Goal: Transaction & Acquisition: Subscribe to service/newsletter

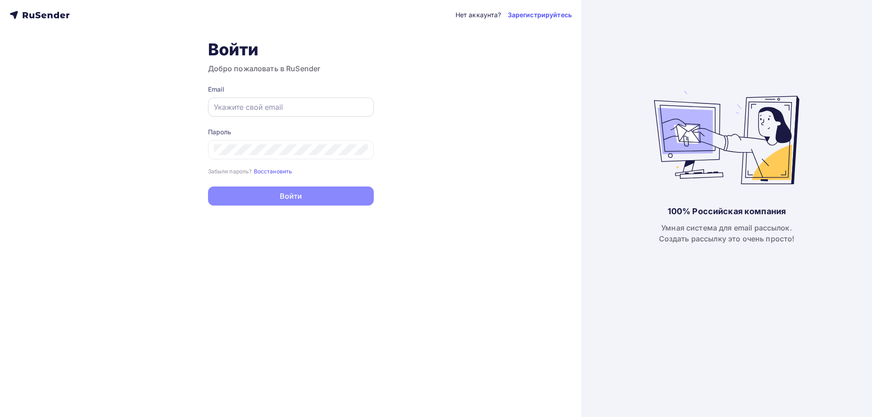
click at [307, 107] on input "text" at bounding box center [291, 107] width 154 height 11
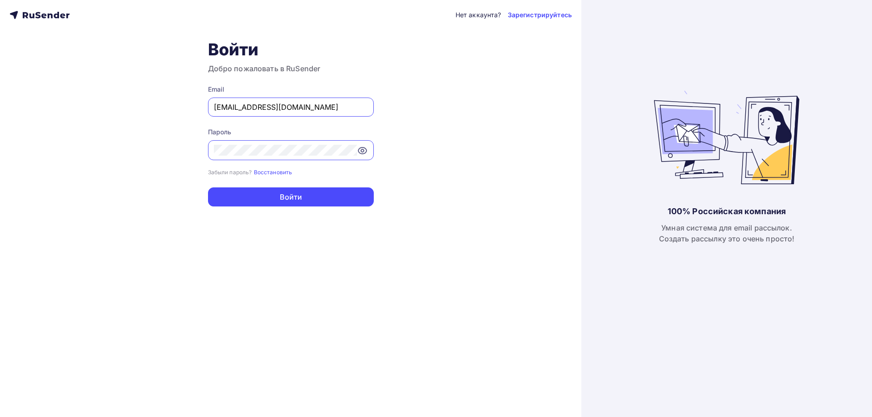
drag, startPoint x: 291, startPoint y: 113, endPoint x: 291, endPoint y: 108, distance: 5.9
click at [290, 112] on div "[EMAIL_ADDRESS][DOMAIN_NAME]" at bounding box center [291, 107] width 166 height 19
click at [291, 108] on input "[EMAIL_ADDRESS][DOMAIN_NAME]" at bounding box center [291, 107] width 154 height 11
click at [291, 107] on input "[EMAIL_ADDRESS][DOMAIN_NAME]" at bounding box center [291, 107] width 154 height 11
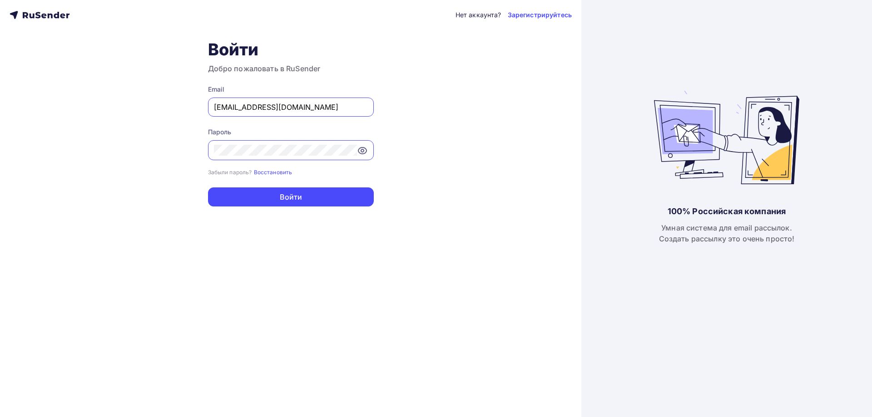
click at [291, 107] on input "[EMAIL_ADDRESS][DOMAIN_NAME]" at bounding box center [291, 107] width 154 height 11
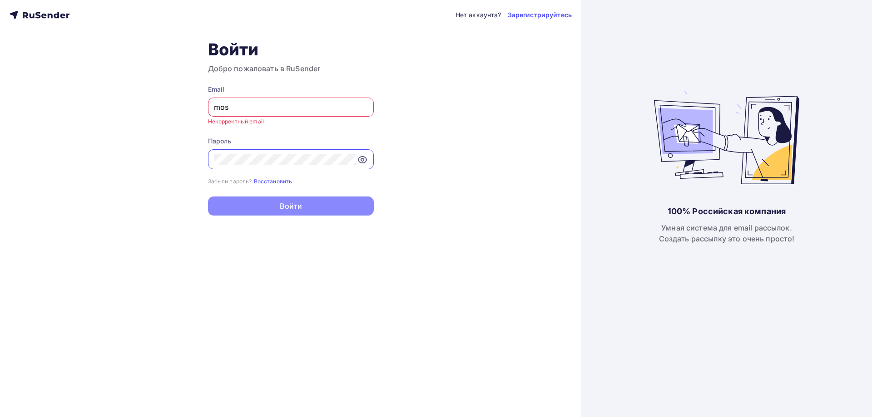
type input "[EMAIL_ADDRESS][DOMAIN_NAME]"
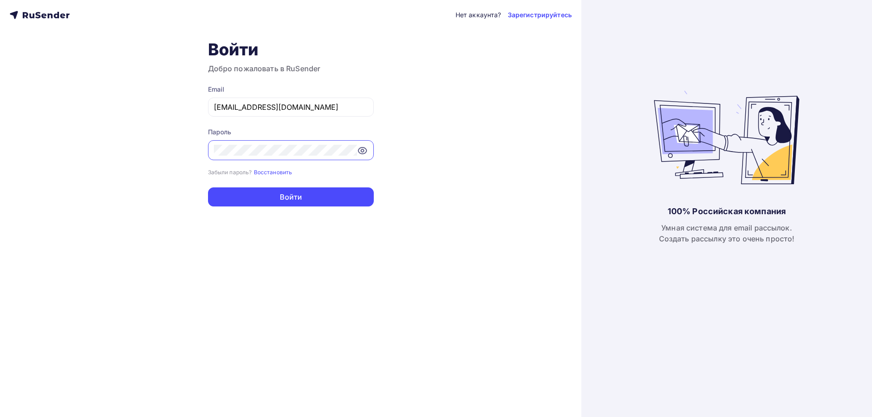
click at [0, 155] on div "Нет аккаунта? Зарегистрируйтесь Войти Добро пожаловать в RuSender Email [EMAIL_…" at bounding box center [290, 208] width 581 height 417
click at [208, 187] on button "Войти" at bounding box center [291, 196] width 166 height 19
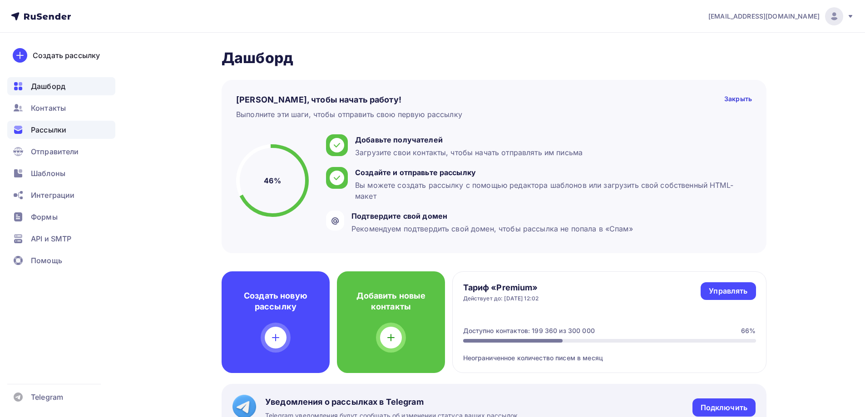
click at [63, 131] on span "Рассылки" at bounding box center [48, 129] width 35 height 11
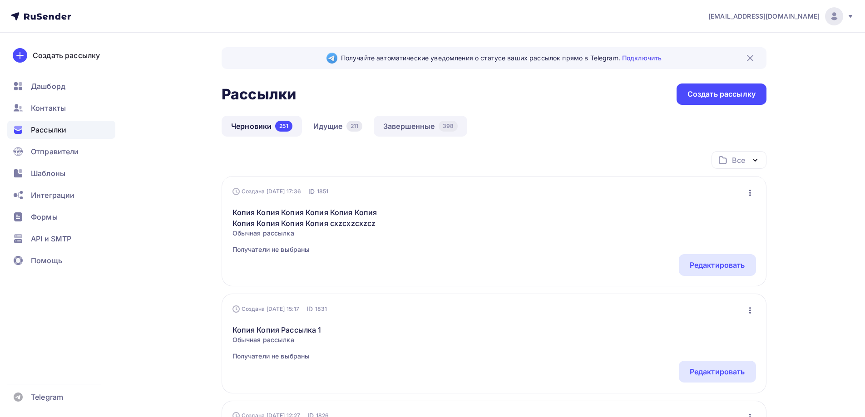
click at [421, 133] on link "Завершенные 398" at bounding box center [421, 126] width 94 height 21
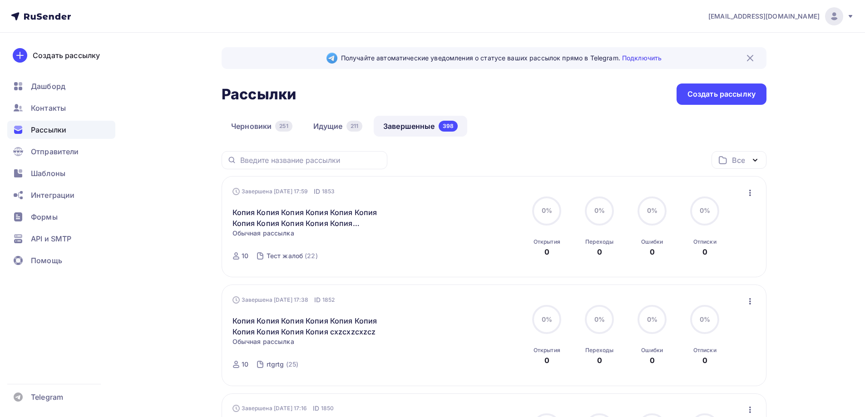
click at [746, 196] on icon "button" at bounding box center [749, 192] width 11 height 11
click at [689, 256] on div "Копировать в новую" at bounding box center [708, 252] width 93 height 11
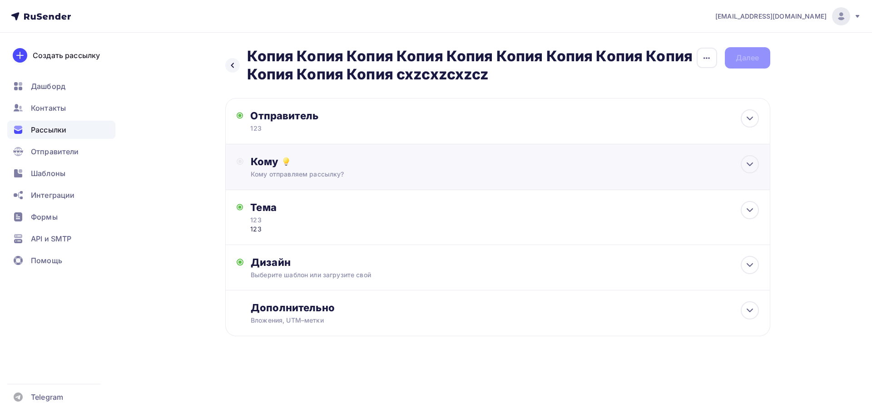
click at [283, 154] on div "Кому Кому отправляем рассылку? Списки получателей Выберите список Все списки id…" at bounding box center [497, 167] width 545 height 46
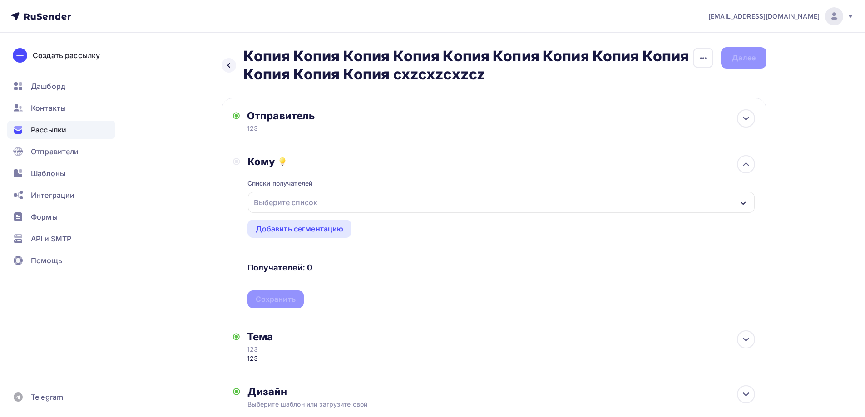
click at [283, 203] on div "Выберите список" at bounding box center [285, 202] width 71 height 16
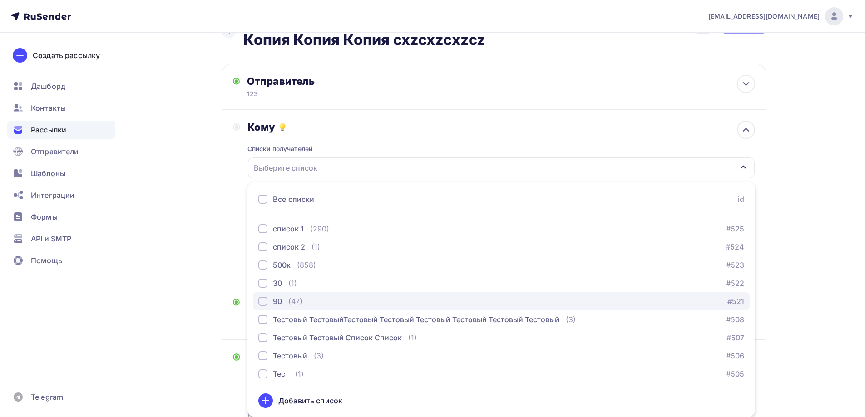
scroll to position [710, 0]
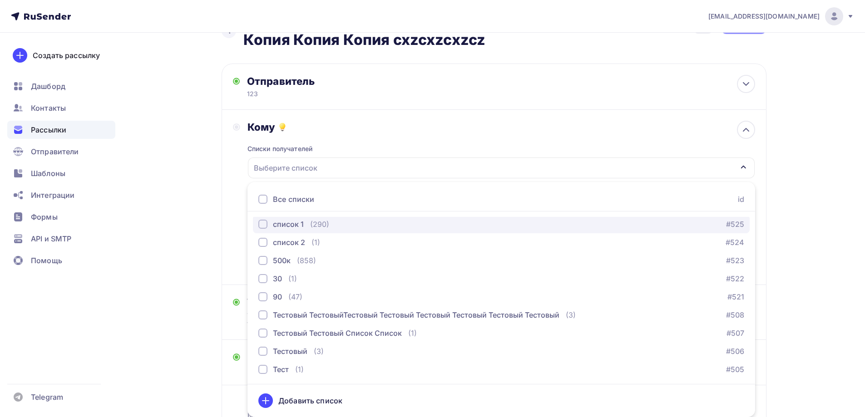
click at [311, 222] on div "(290)" at bounding box center [319, 224] width 19 height 11
click at [237, 220] on div "Кому Списки получателей список 1 Все списки id Тест жалоб (10) #635 [GEOGRAPHIC…" at bounding box center [494, 197] width 522 height 153
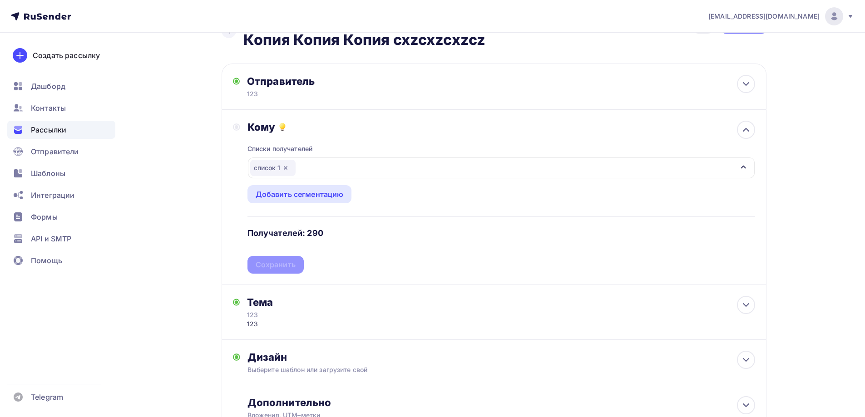
click at [280, 261] on div "Списки получателей список 1 Все списки id Тест жалоб (10) #635 [GEOGRAPHIC_DATA…" at bounding box center [500, 203] width 507 height 140
click at [280, 263] on div "Сохранить" at bounding box center [276, 265] width 40 height 10
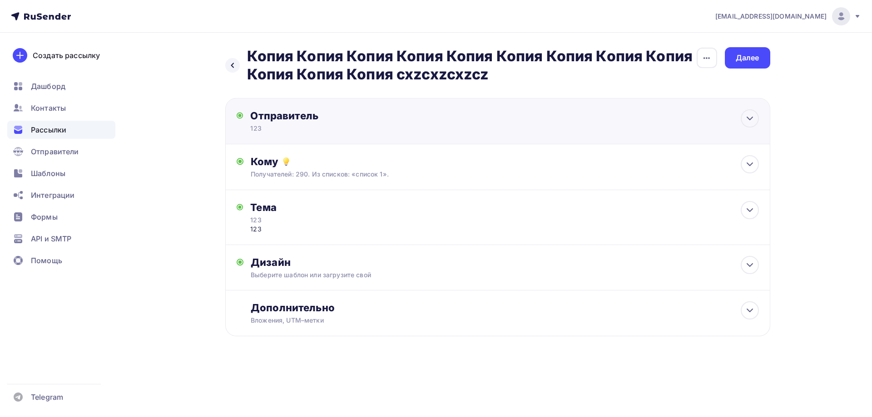
click at [287, 111] on div "Отправитель" at bounding box center [348, 115] width 197 height 13
type input "123"
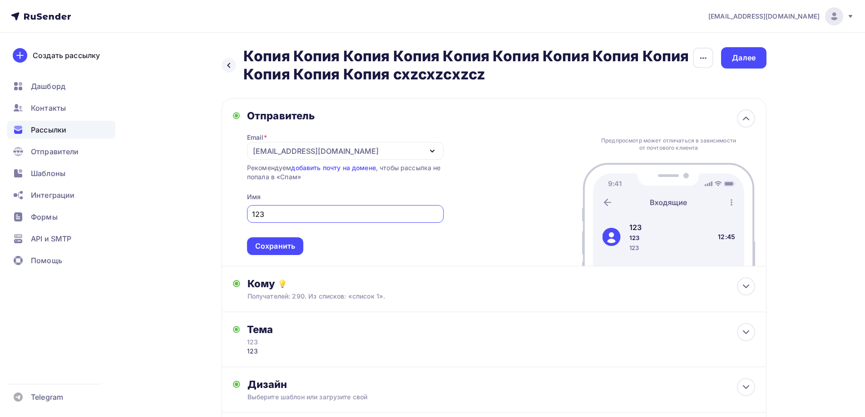
click at [276, 244] on div "Сохранить" at bounding box center [275, 246] width 40 height 10
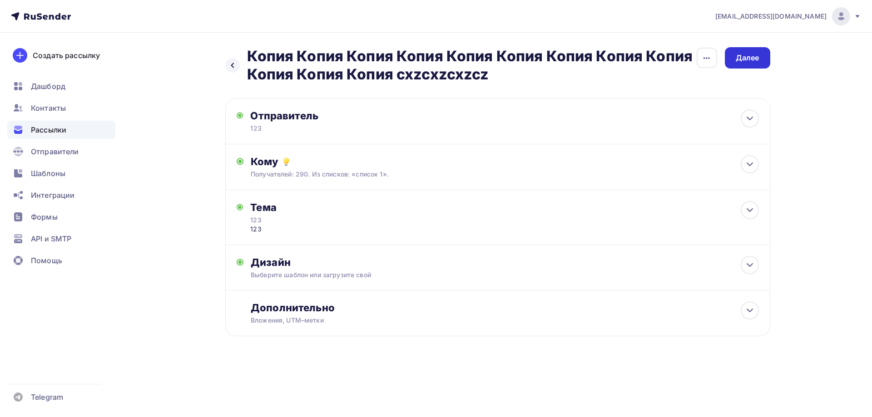
click at [758, 59] on div "Далее" at bounding box center [747, 58] width 24 height 10
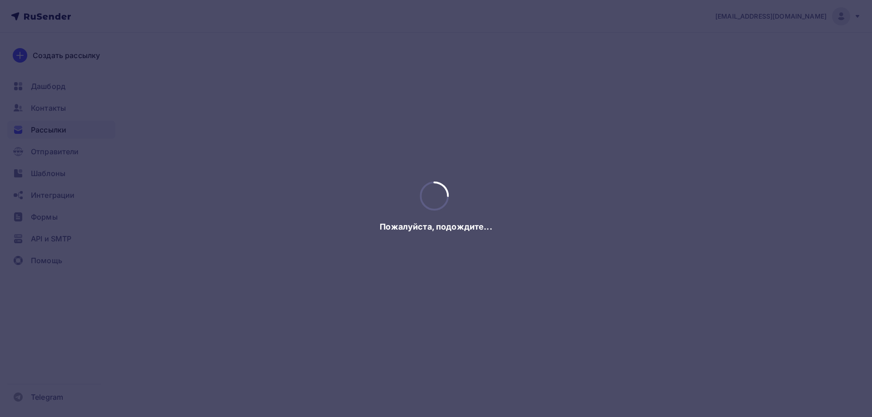
click at [753, 55] on div at bounding box center [436, 208] width 872 height 417
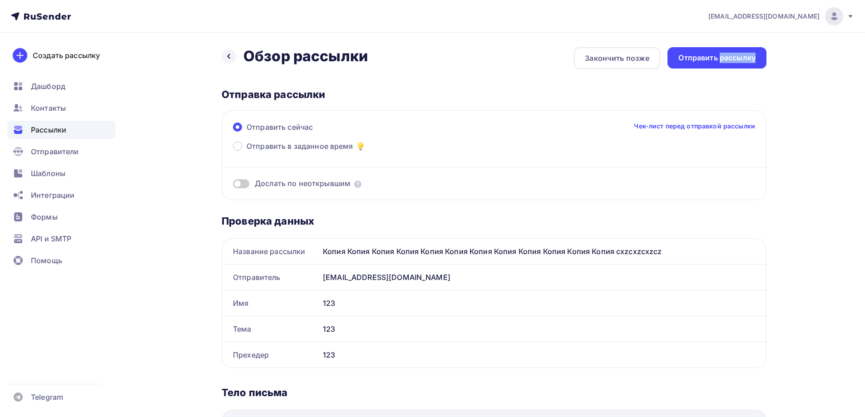
click at [753, 55] on div "Отправить рассылку" at bounding box center [716, 58] width 77 height 10
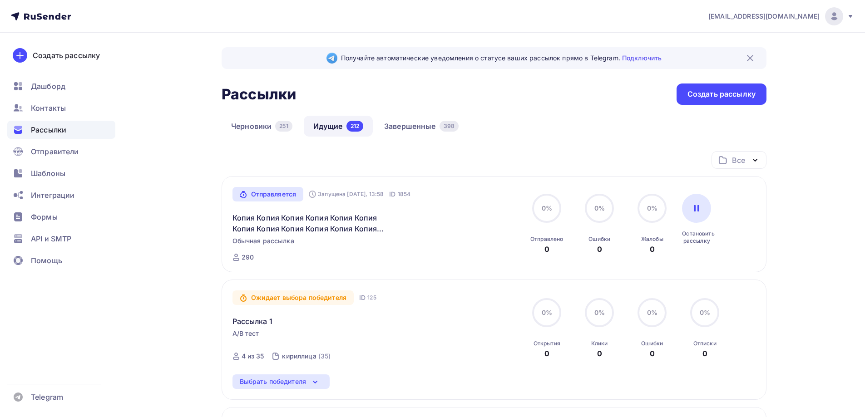
click at [711, 205] on div "0% 0% Отправлено 0 0% 0% [DEMOGRAPHIC_DATA] 0 0% 0% Жалобы 0 Остановить рассылку" at bounding box center [625, 224] width 203 height 61
click at [700, 212] on div at bounding box center [696, 208] width 29 height 29
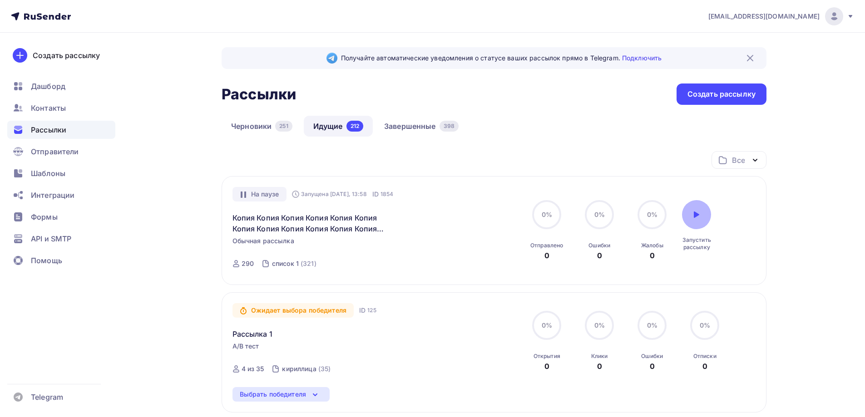
click at [693, 209] on div at bounding box center [696, 214] width 29 height 29
click at [424, 124] on link "Завершенные 398" at bounding box center [421, 126] width 94 height 21
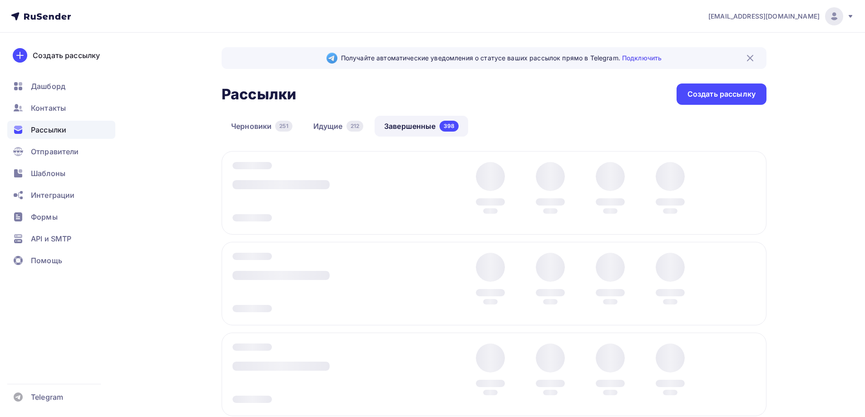
click at [0, 0] on div "Завершена [DATE] 17:59 ID 1853 Копия Копия Копия Копия Копия Копия Копия Копия …" at bounding box center [0, 0] width 0 height 0
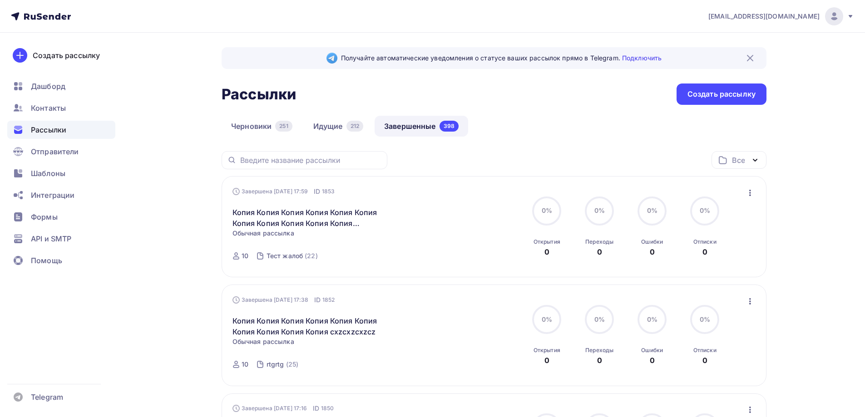
click at [751, 195] on icon "button" at bounding box center [749, 192] width 11 height 11
click at [708, 252] on div "Копировать в новую" at bounding box center [708, 252] width 93 height 11
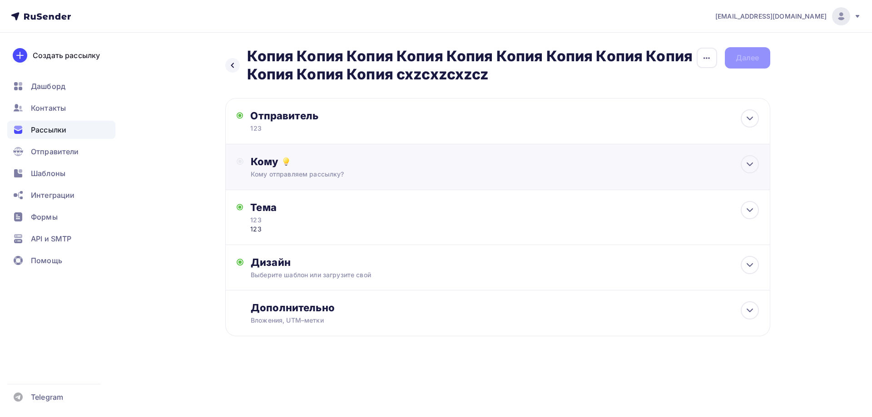
click at [252, 163] on div "Кому" at bounding box center [504, 161] width 507 height 13
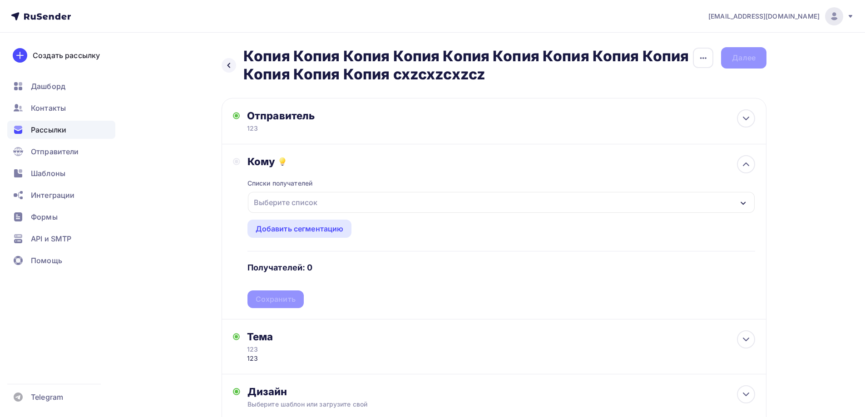
click at [268, 202] on div "Выберите список" at bounding box center [285, 202] width 71 height 16
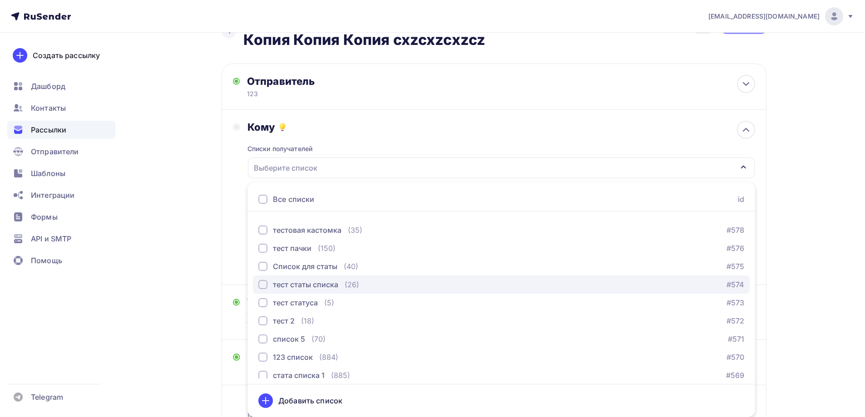
scroll to position [272, 0]
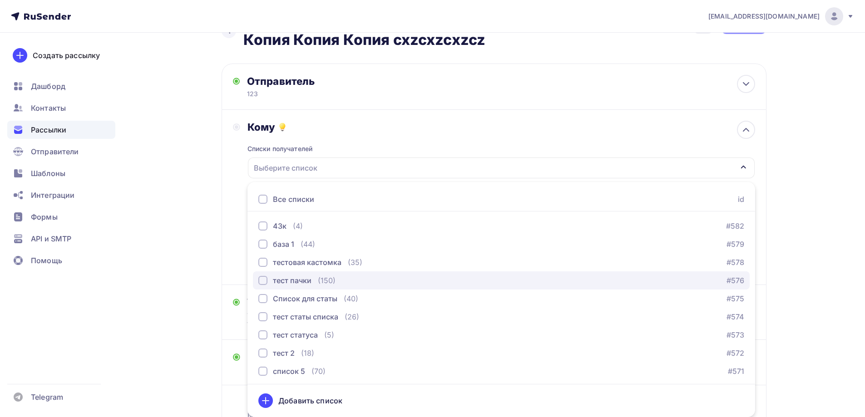
click at [305, 281] on div "тест пачки" at bounding box center [292, 280] width 39 height 11
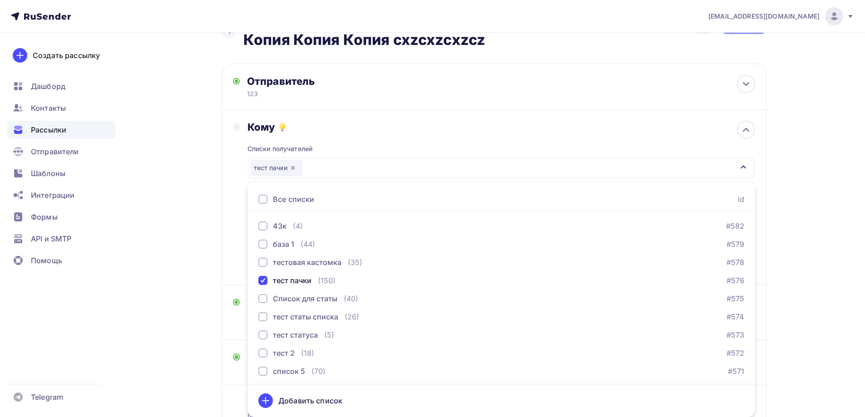
click at [249, 269] on li "тестовая кастомка (35) #578" at bounding box center [500, 262] width 507 height 18
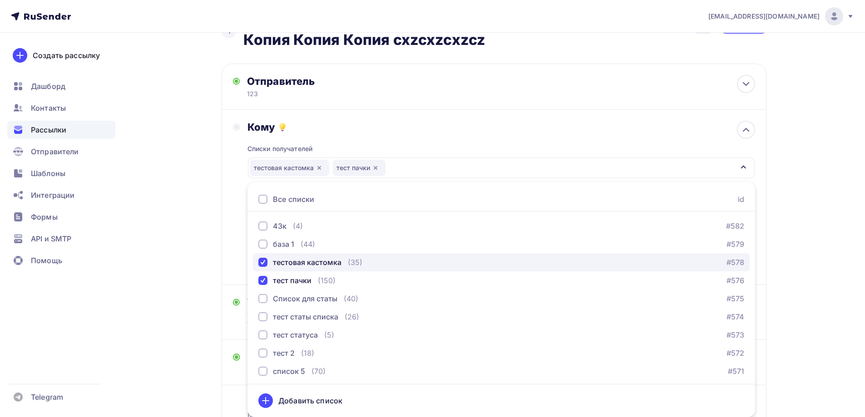
click at [269, 267] on div "тестовая кастомка" at bounding box center [299, 262] width 83 height 11
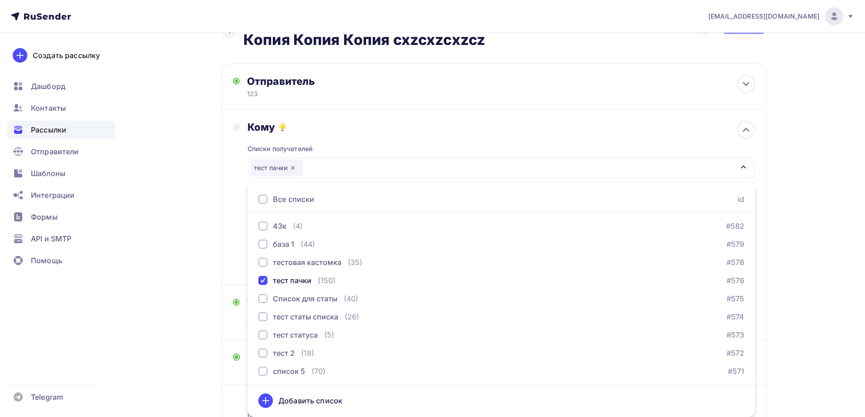
click at [222, 266] on div "Кому Списки получателей тест пачки Все списки id Тест жалоб (10) #635 [GEOGRAPH…" at bounding box center [494, 197] width 545 height 175
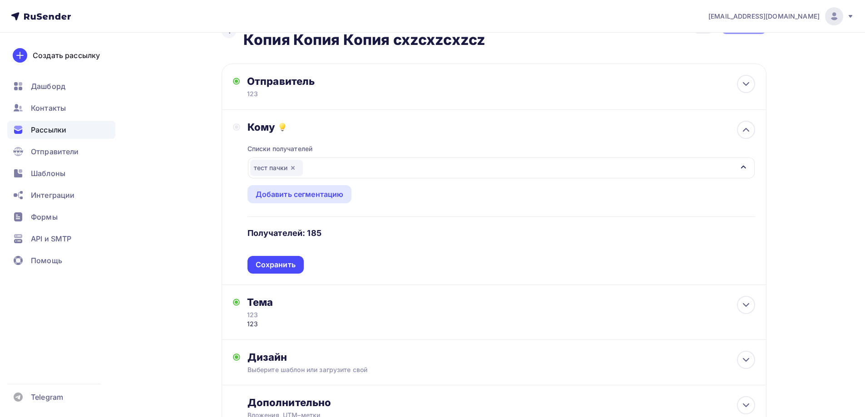
click at [268, 266] on div "Списки получателей тест пачки Все списки id Тест жалоб (10) #635 [GEOGRAPHIC_DA…" at bounding box center [500, 203] width 507 height 140
click at [268, 262] on div "Сохранить" at bounding box center [276, 265] width 40 height 10
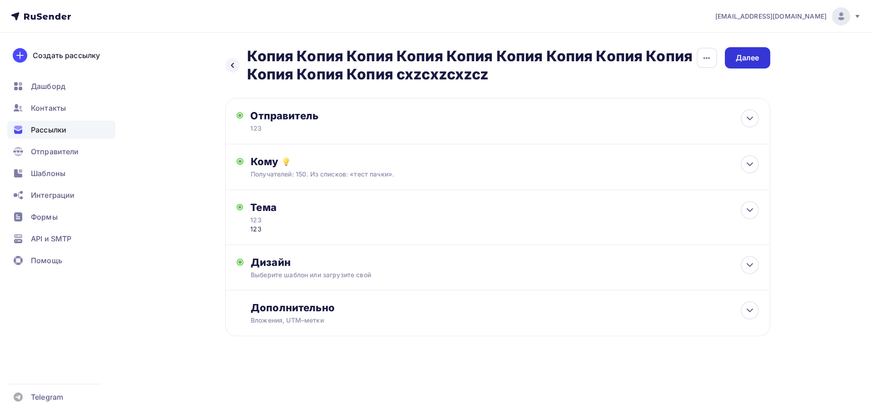
click at [744, 66] on div "Далее" at bounding box center [746, 57] width 45 height 21
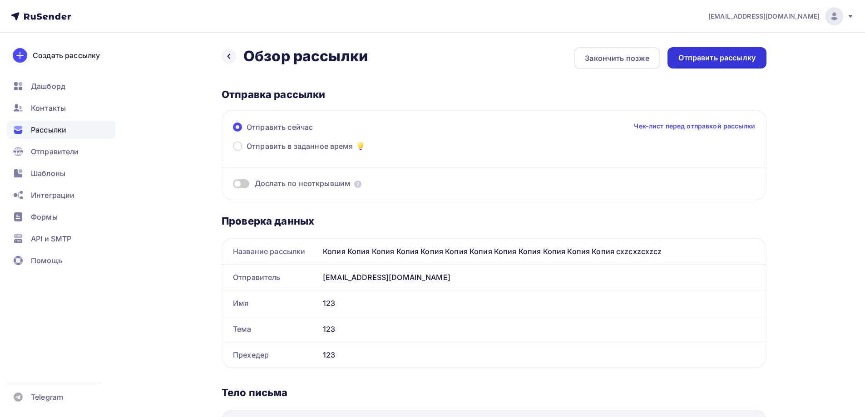
click at [690, 58] on div "Отправить рассылку" at bounding box center [716, 58] width 77 height 10
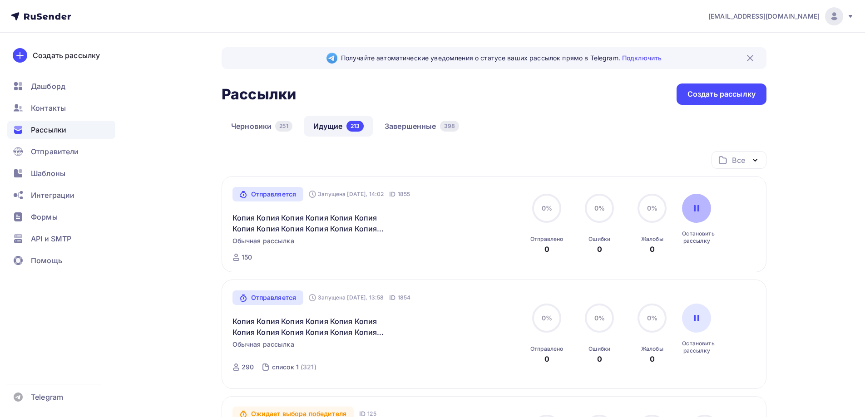
click at [694, 207] on icon at bounding box center [696, 208] width 7 height 7
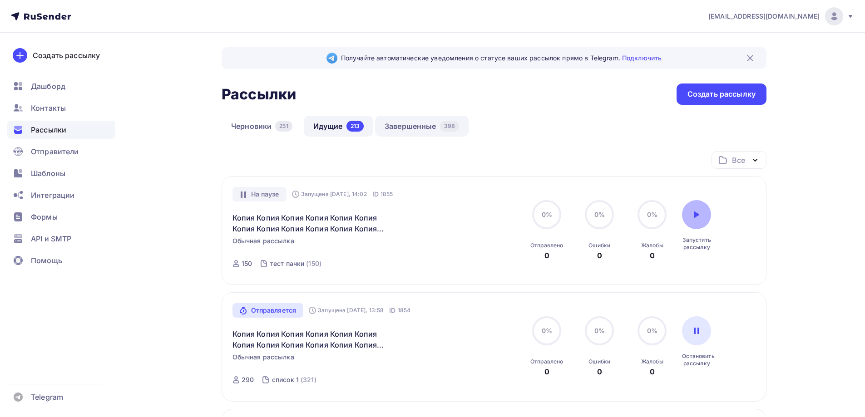
click at [418, 127] on link "Завершенные 398" at bounding box center [422, 126] width 94 height 21
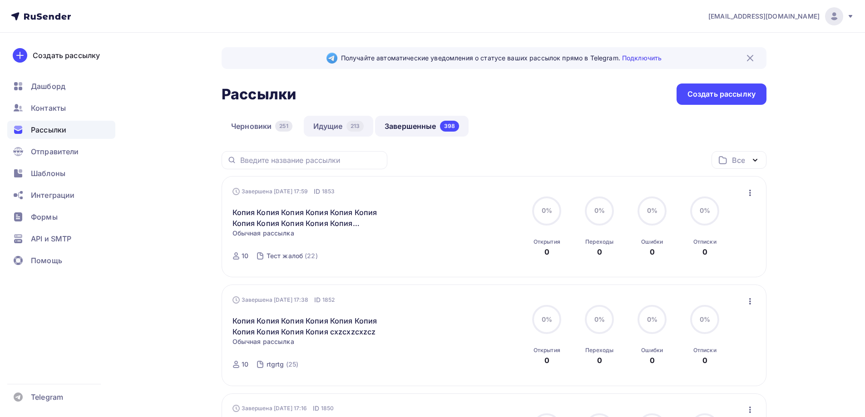
click at [334, 135] on link "Идущие 213" at bounding box center [338, 126] width 69 height 21
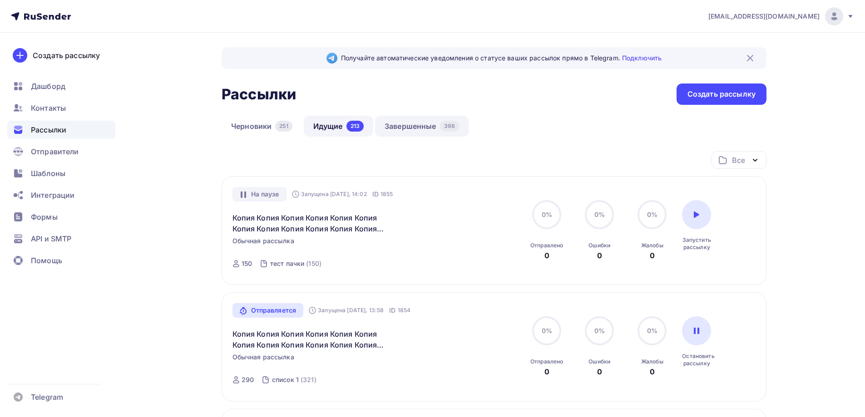
click at [443, 128] on div "398" at bounding box center [449, 126] width 19 height 11
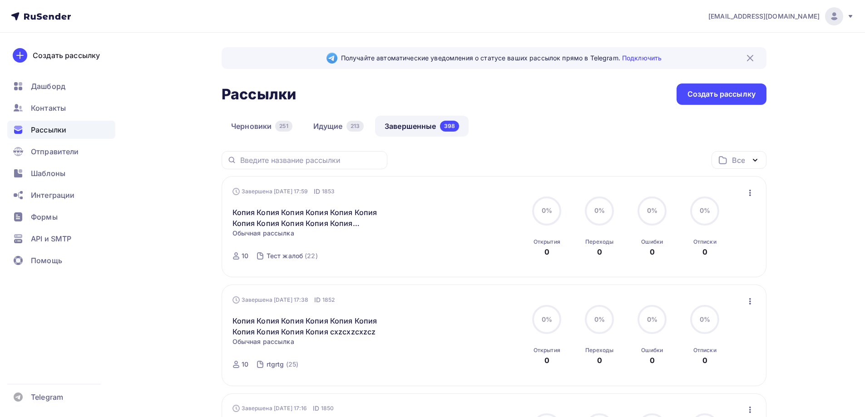
click at [742, 196] on div "Завершена [DATE] 17:59 ID 1853 Копия Копия Копия Копия Копия Копия Копия Копия …" at bounding box center [493, 227] width 523 height 80
click at [740, 195] on div "Завершена [DATE] 17:59 ID 1853 Копия Копия Копия Копия Копия Копия Копия Копия …" at bounding box center [493, 227] width 523 height 80
click at [747, 191] on icon "button" at bounding box center [749, 192] width 11 height 11
click at [670, 248] on icon at bounding box center [667, 252] width 11 height 11
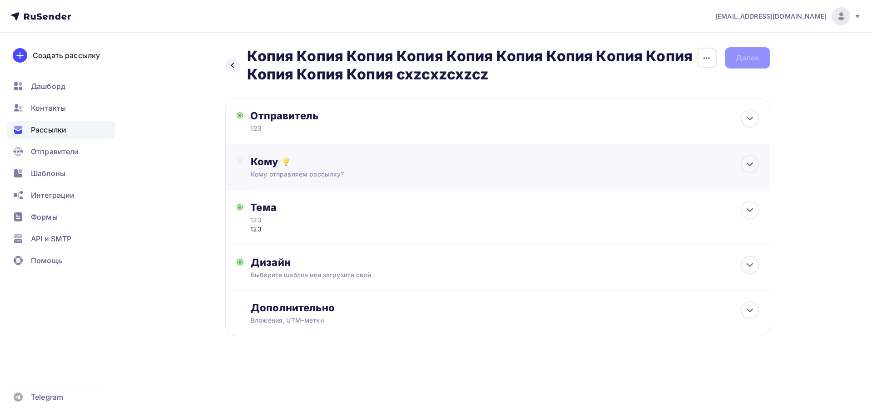
click at [286, 147] on div "Кому Кому отправляем рассылку? Списки получателей Выберите список Все списки id…" at bounding box center [497, 167] width 545 height 46
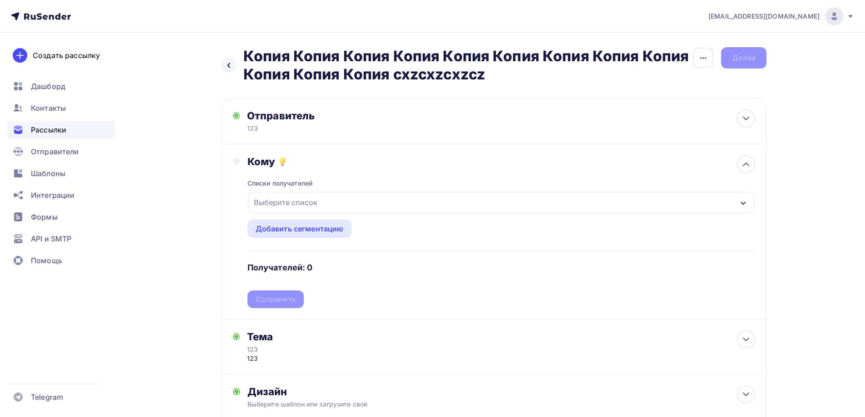
click at [284, 202] on div "Выберите список" at bounding box center [285, 202] width 71 height 16
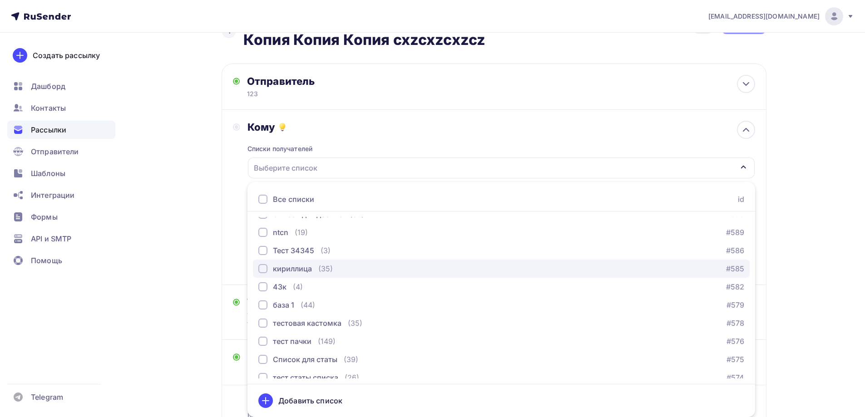
scroll to position [136, 0]
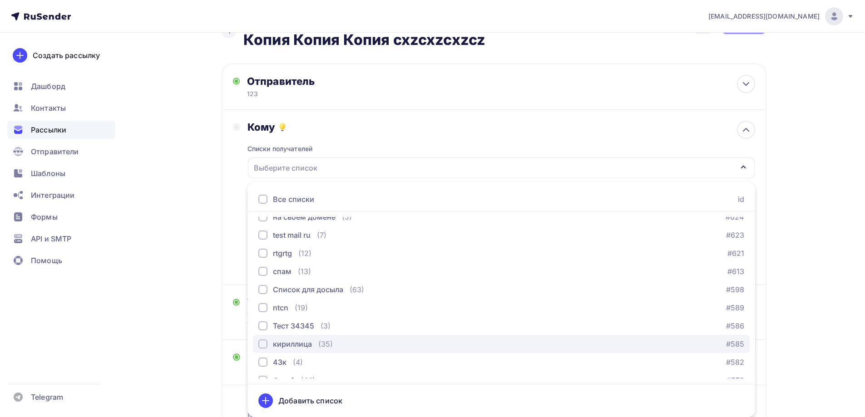
click at [296, 346] on div "кириллица" at bounding box center [292, 344] width 39 height 11
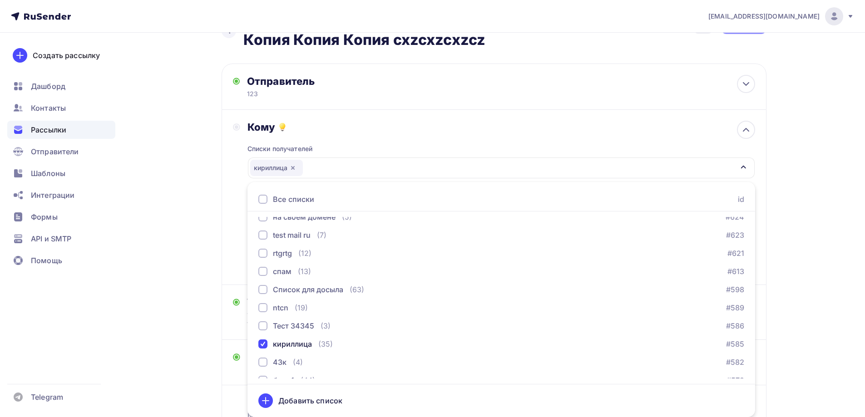
click at [207, 307] on div "Назад Копия Копия Копия Копия Копия Копия Копия Копия Копия Копия Копия Копия c…" at bounding box center [432, 244] width 744 height 492
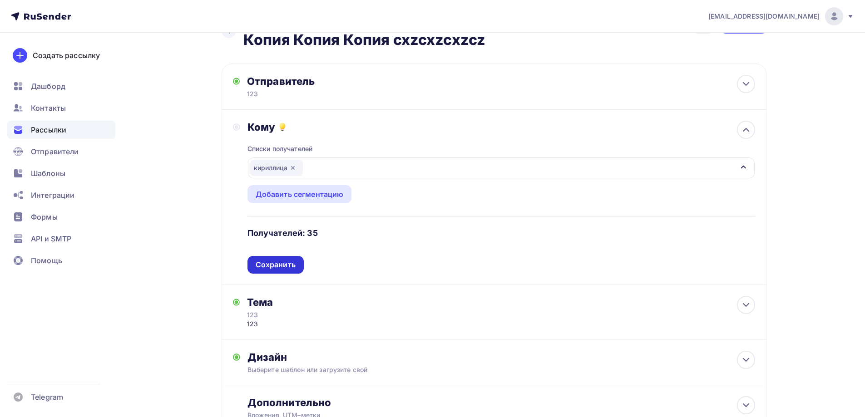
click at [268, 269] on div "Сохранить" at bounding box center [276, 265] width 40 height 10
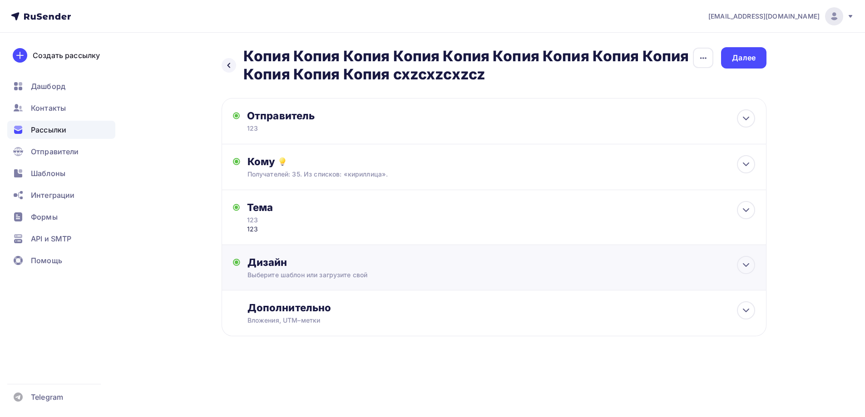
scroll to position [0, 0]
click at [730, 58] on div "Далее" at bounding box center [746, 57] width 45 height 21
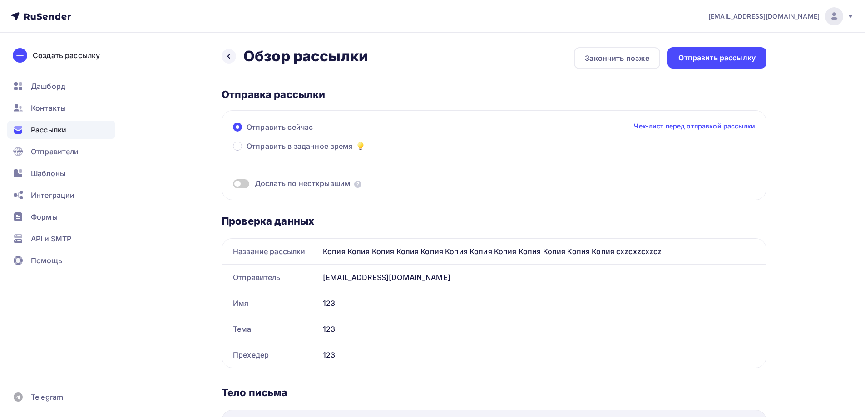
click at [696, 69] on div "Назад Обзор рассылки Обзор рассылки Закончить позже Отправить рассылку Отправка…" at bounding box center [494, 404] width 545 height 714
click at [696, 58] on div "Отправить рассылку" at bounding box center [716, 58] width 77 height 10
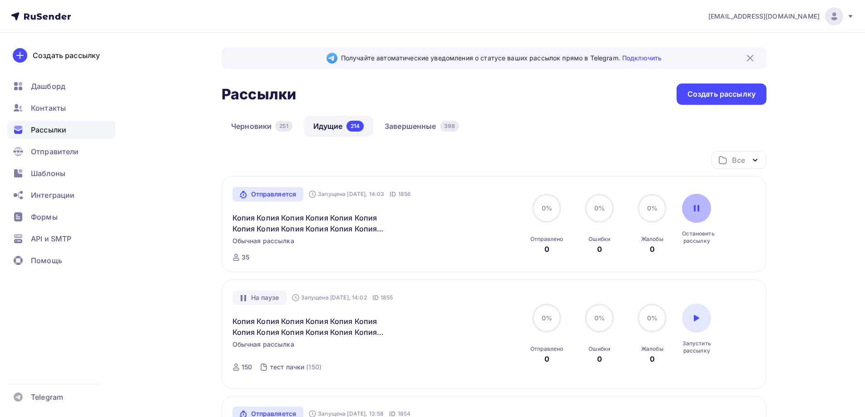
click at [707, 204] on div at bounding box center [696, 208] width 29 height 29
click at [409, 126] on link "Завершенные 398" at bounding box center [422, 126] width 94 height 21
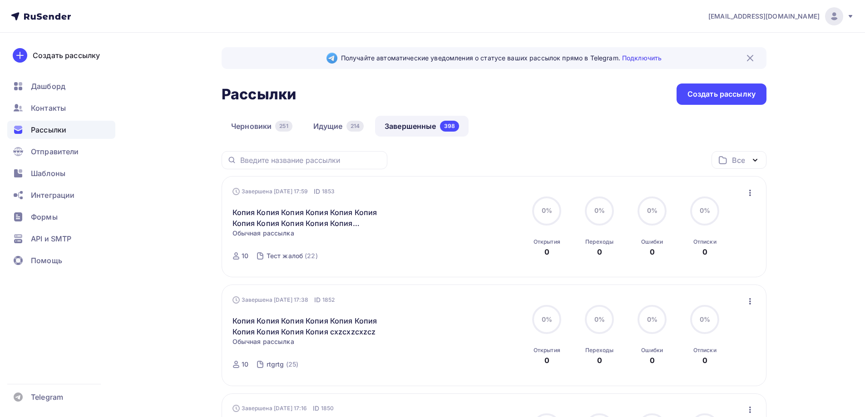
click at [754, 194] on icon "button" at bounding box center [749, 192] width 11 height 11
click at [704, 248] on div "Копировать в новую" at bounding box center [708, 252] width 93 height 11
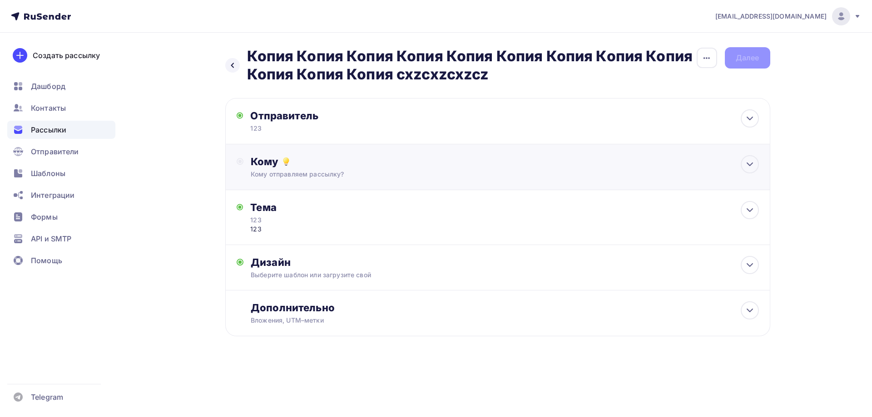
click at [275, 161] on div "Кому" at bounding box center [504, 161] width 507 height 13
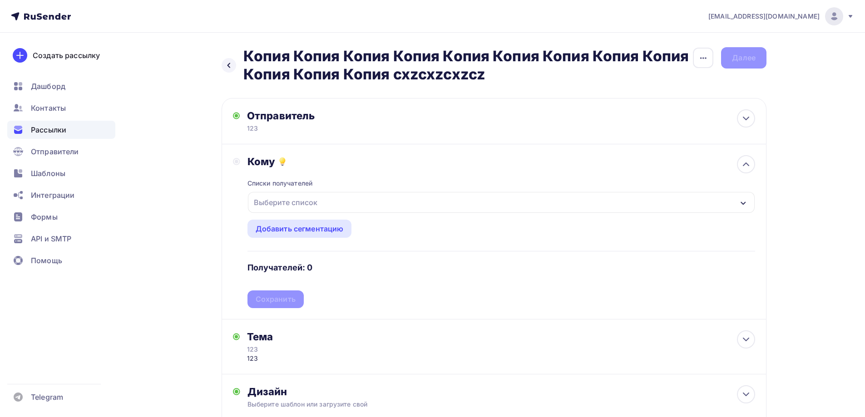
click at [289, 199] on div "Выберите список" at bounding box center [285, 202] width 71 height 16
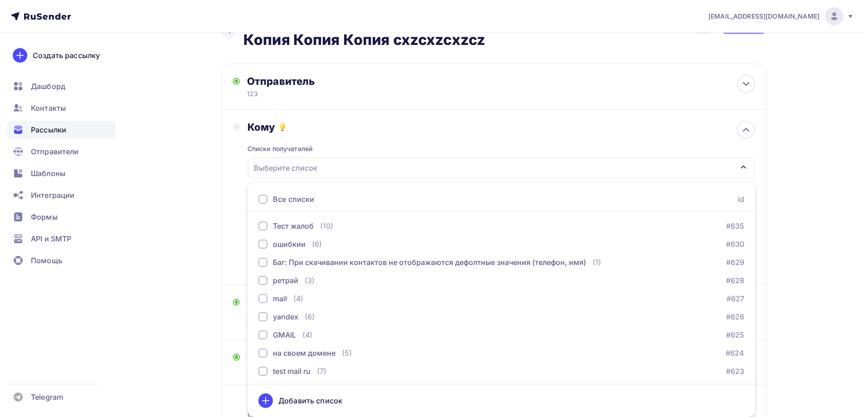
click at [289, 217] on ul "Все списки id Тест жалоб (10) #635 [GEOGRAPHIC_DATA] (6) #630 Баг: При скачиван…" at bounding box center [500, 299] width 507 height 235
click at [216, 229] on div "Назад Копия Копия Копия Копия Копия Копия Копия Копия Копия Копия Копия Копия c…" at bounding box center [432, 244] width 744 height 492
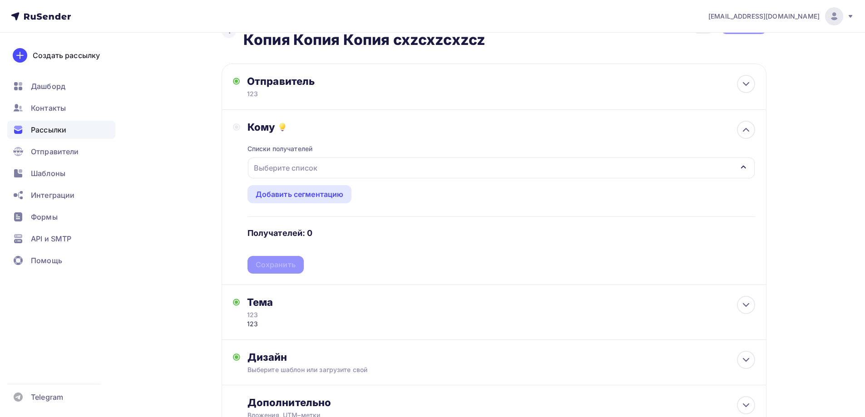
click at [296, 174] on div "Выберите список" at bounding box center [285, 168] width 71 height 16
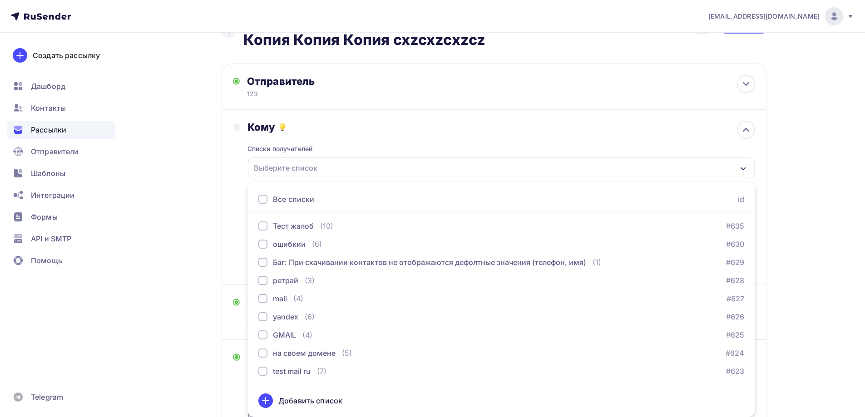
drag, startPoint x: 299, startPoint y: 199, endPoint x: 307, endPoint y: 212, distance: 14.9
click at [299, 200] on div "Все списки" at bounding box center [293, 199] width 41 height 11
click at [307, 212] on ul "Все списки id Тест жалоб (10) #635 [GEOGRAPHIC_DATA] (6) #630 Баг: При скачиван…" at bounding box center [500, 299] width 507 height 235
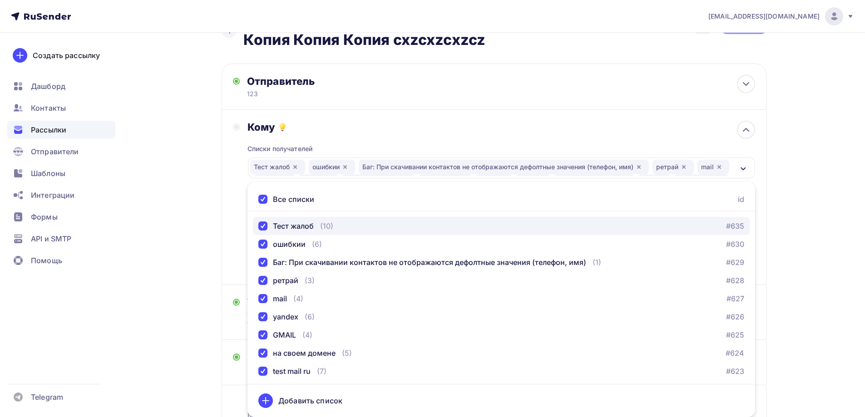
click at [304, 227] on div "Тест жалоб" at bounding box center [293, 226] width 41 height 11
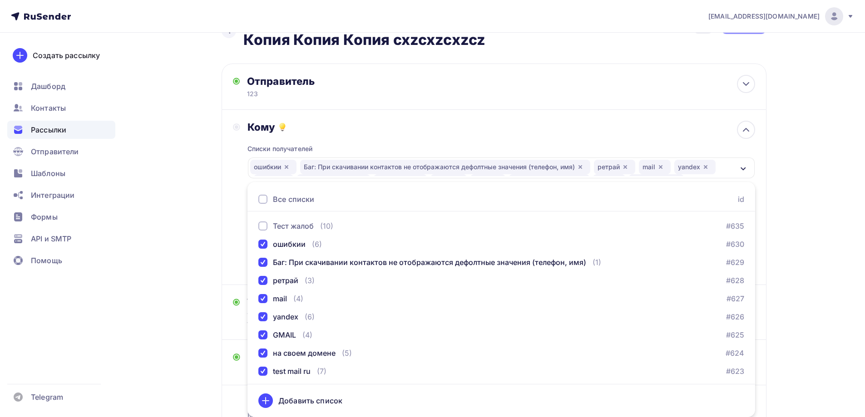
click at [290, 200] on div "Все списки" at bounding box center [293, 199] width 41 height 11
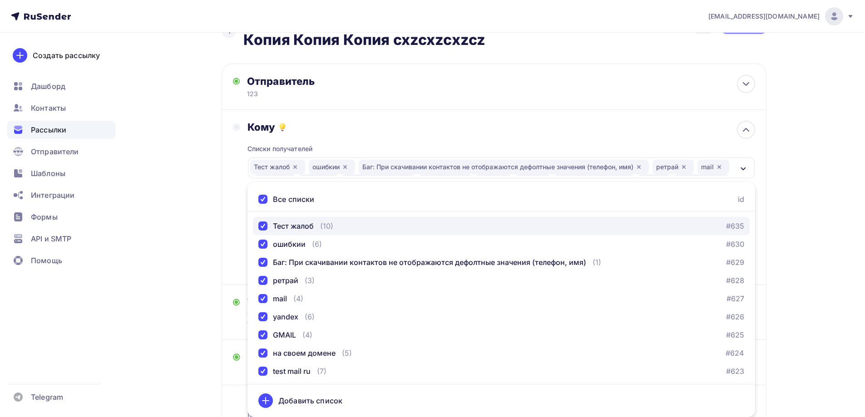
click at [300, 227] on div "Тест жалоб" at bounding box center [293, 226] width 41 height 11
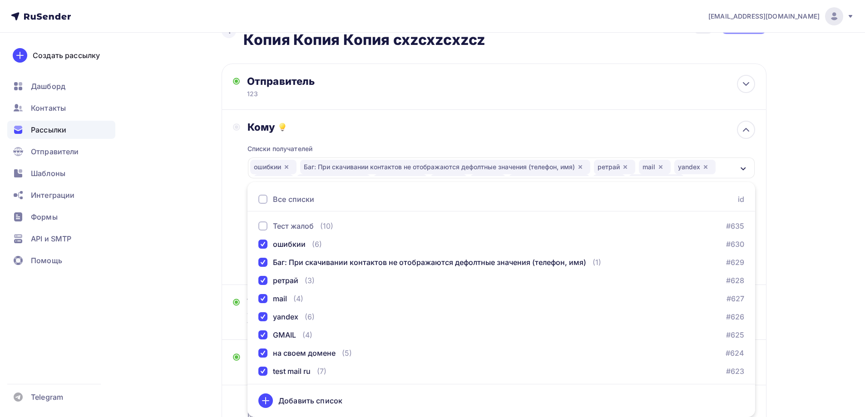
click at [297, 203] on div "Все списки" at bounding box center [293, 199] width 41 height 11
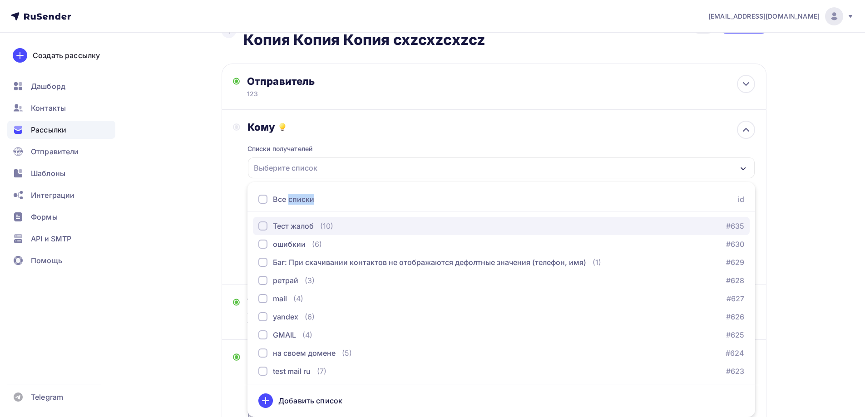
click at [299, 226] on div "Тест жалоб" at bounding box center [293, 226] width 41 height 11
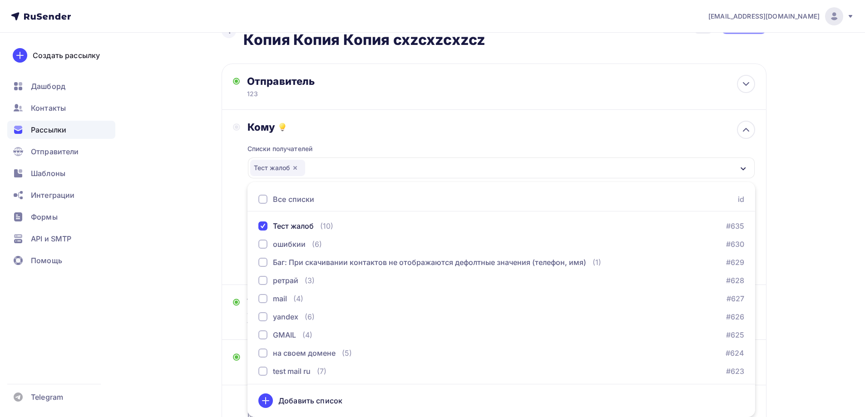
click at [239, 224] on div "Кому Списки получателей Тест жалоб Все списки id Тест жалоб (10) #635 [GEOGRAPH…" at bounding box center [494, 197] width 522 height 153
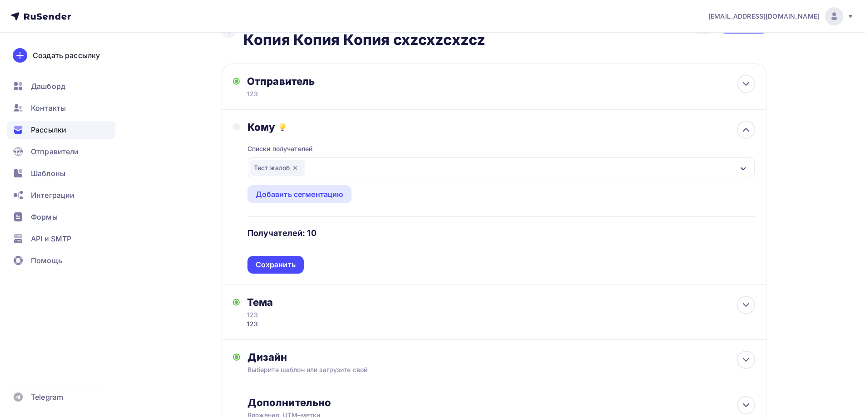
click at [270, 256] on div "Сохранить" at bounding box center [275, 265] width 56 height 18
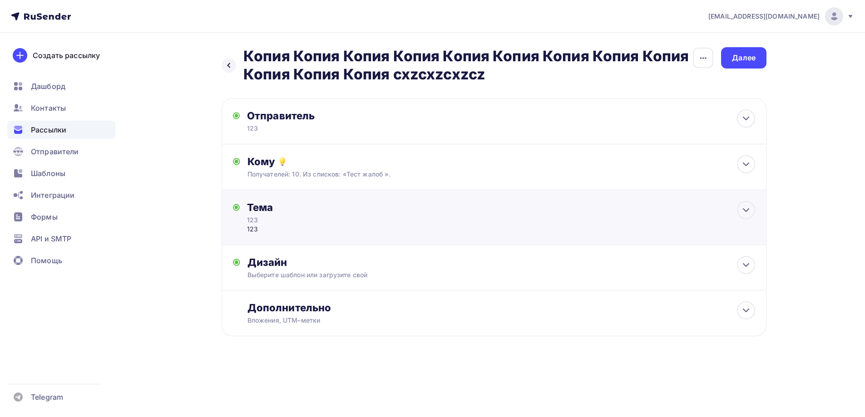
scroll to position [0, 0]
click at [757, 52] on div "Далее" at bounding box center [746, 57] width 45 height 21
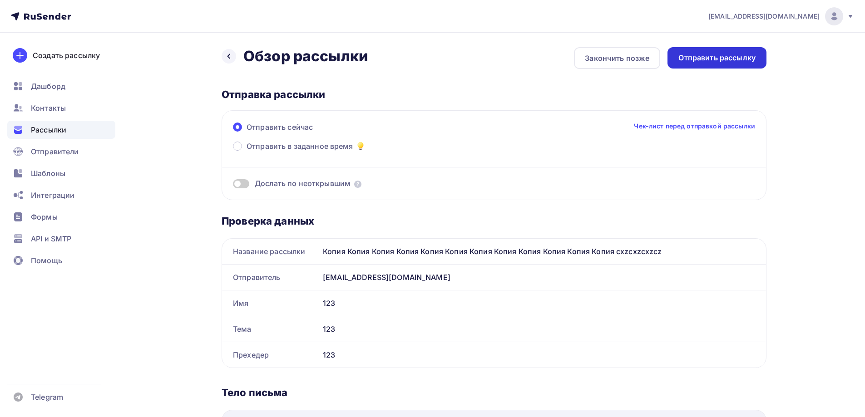
click at [707, 54] on div "Отправить рассылку" at bounding box center [716, 58] width 77 height 10
